Goal: Transaction & Acquisition: Purchase product/service

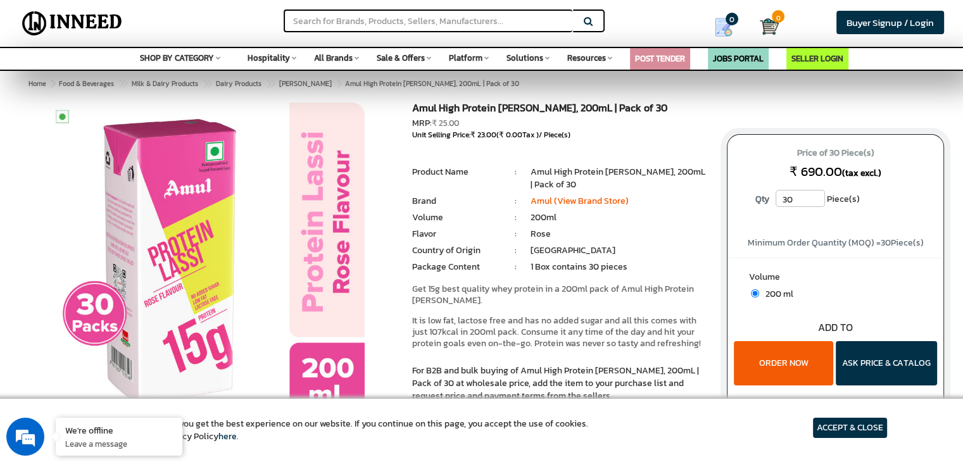
click at [791, 368] on button "ORDER NOW" at bounding box center [783, 363] width 99 height 44
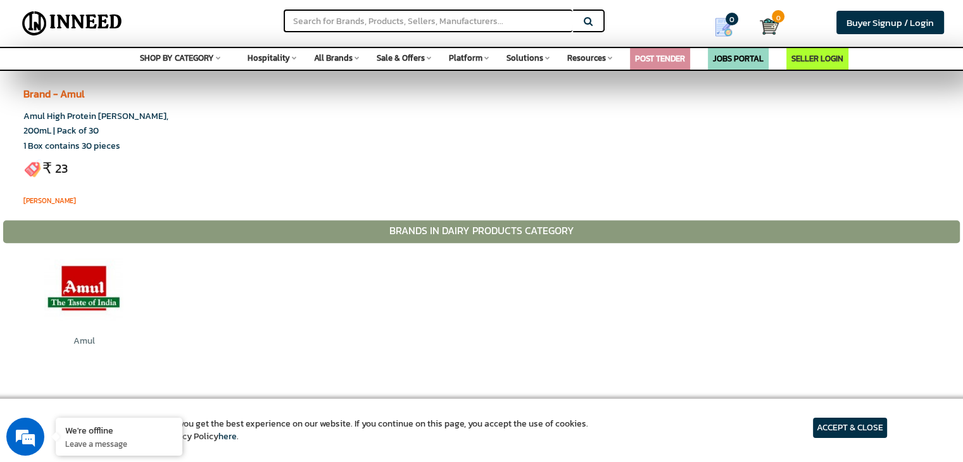
scroll to position [570, 0]
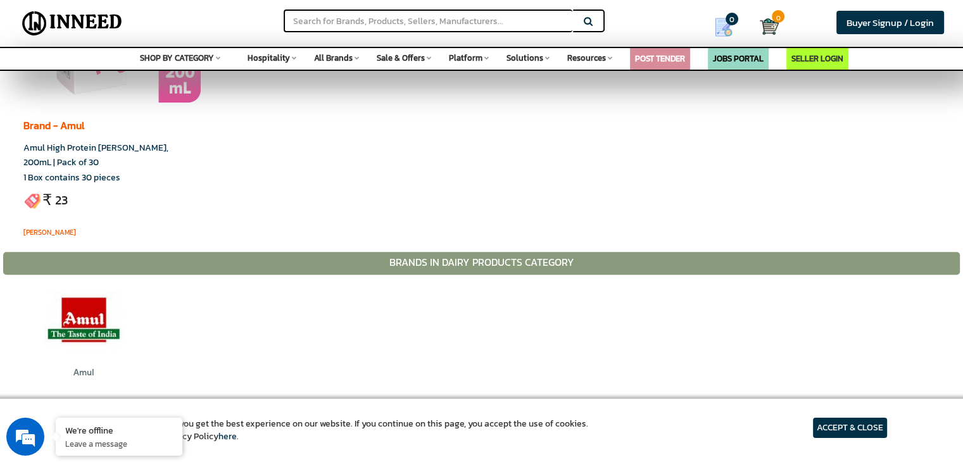
click at [102, 337] on img at bounding box center [83, 320] width 79 height 79
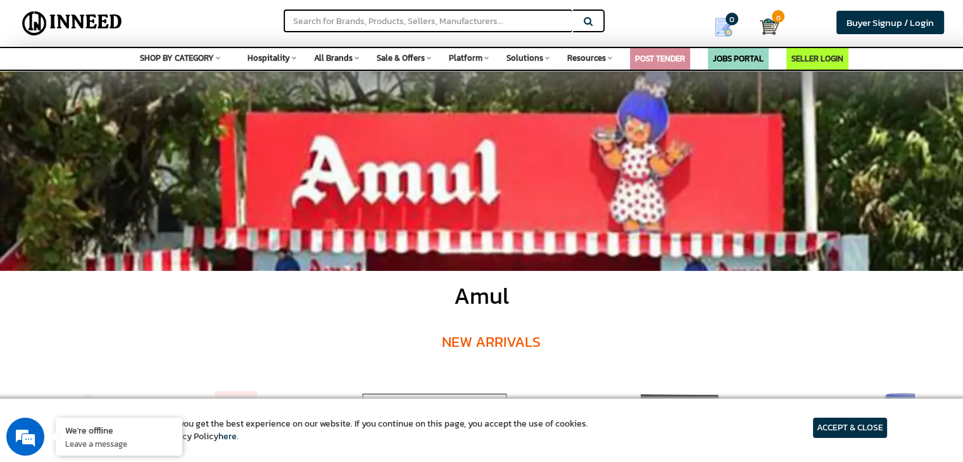
click at [199, 65] on div "SHOP BY CATEGORY Space Agriculture & Farming Apparel & Garments Architecture & …" at bounding box center [481, 59] width 963 height 24
click at [209, 59] on span "SHOP BY CATEGORY" at bounding box center [177, 58] width 74 height 12
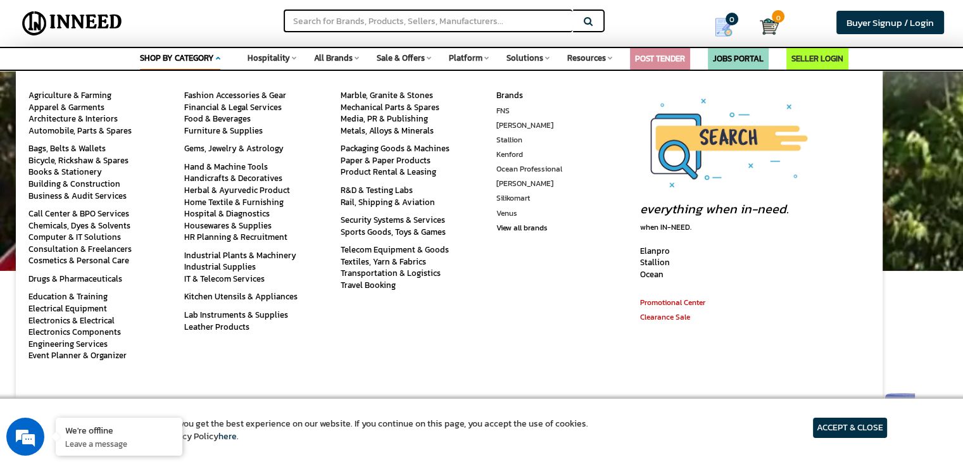
click at [342, 63] on span "All Brands" at bounding box center [333, 58] width 39 height 12
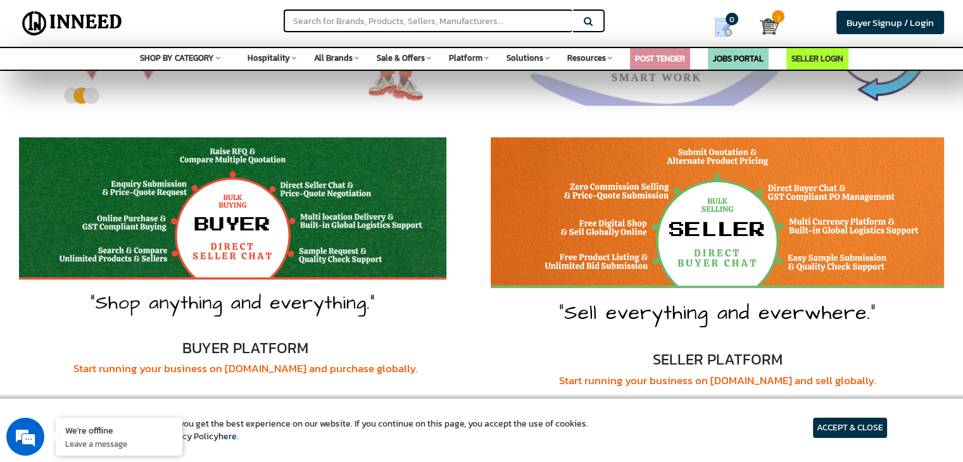
scroll to position [253, 0]
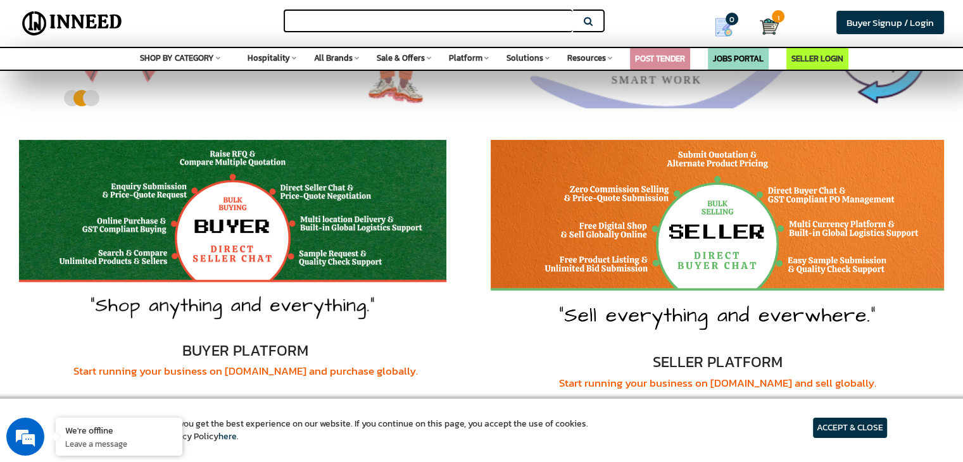
click at [394, 23] on input "text" at bounding box center [428, 20] width 289 height 23
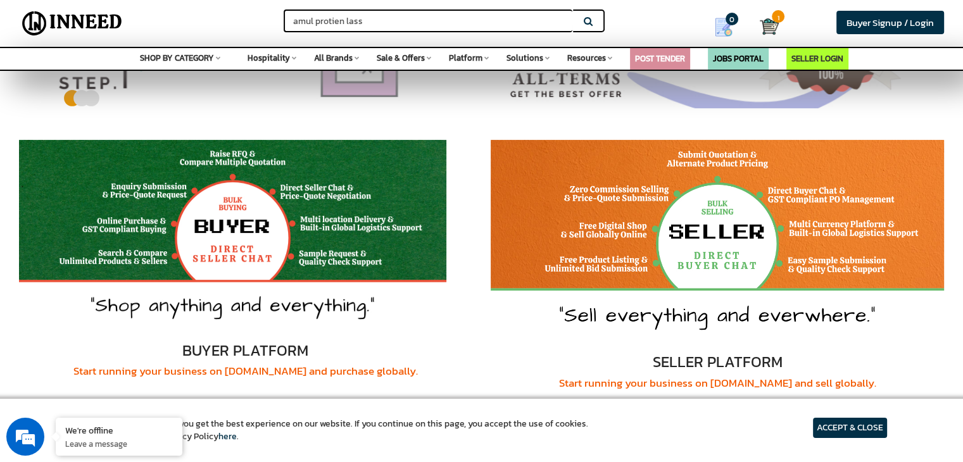
click at [337, 21] on input "amul protien lass" at bounding box center [428, 20] width 289 height 23
click at [415, 13] on input "amul protein lass" at bounding box center [428, 20] width 289 height 23
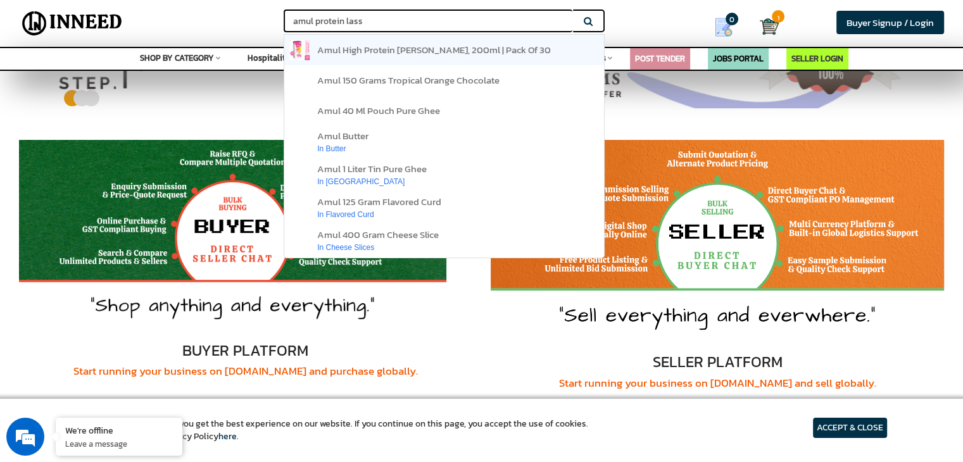
type input "amul protein lass"
click at [461, 50] on span "amul high protein rose lassi, 200ml | pack of 30" at bounding box center [434, 49] width 234 height 15
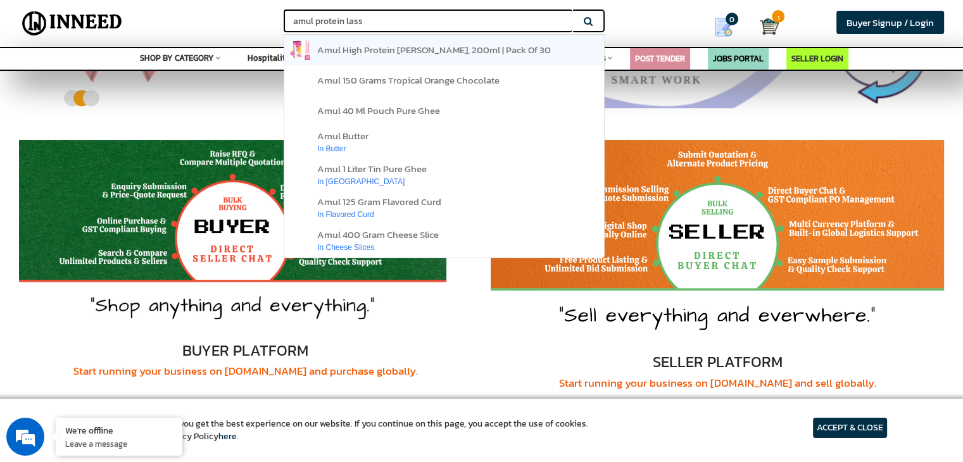
click at [443, 53] on span "amul high protein rose lassi, 200ml | pack of 30" at bounding box center [434, 49] width 234 height 15
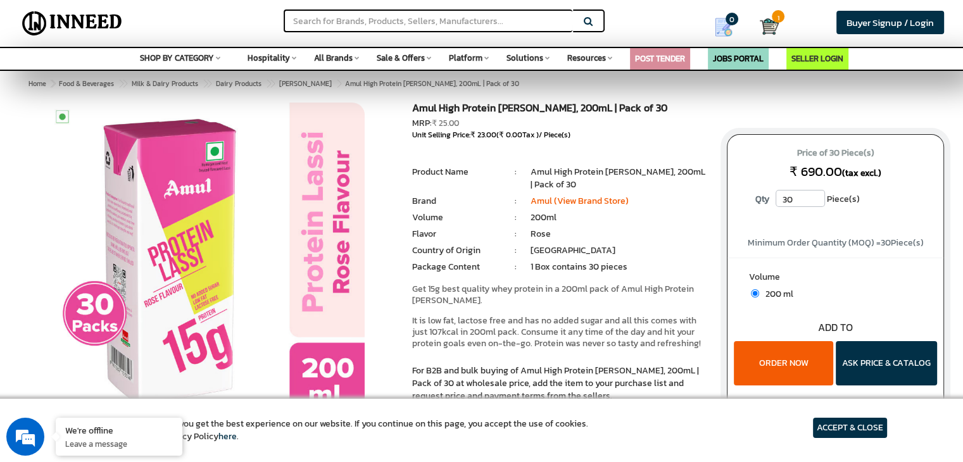
click at [783, 356] on button "ORDER NOW" at bounding box center [783, 363] width 99 height 44
